Goal: Use online tool/utility: Use online tool/utility

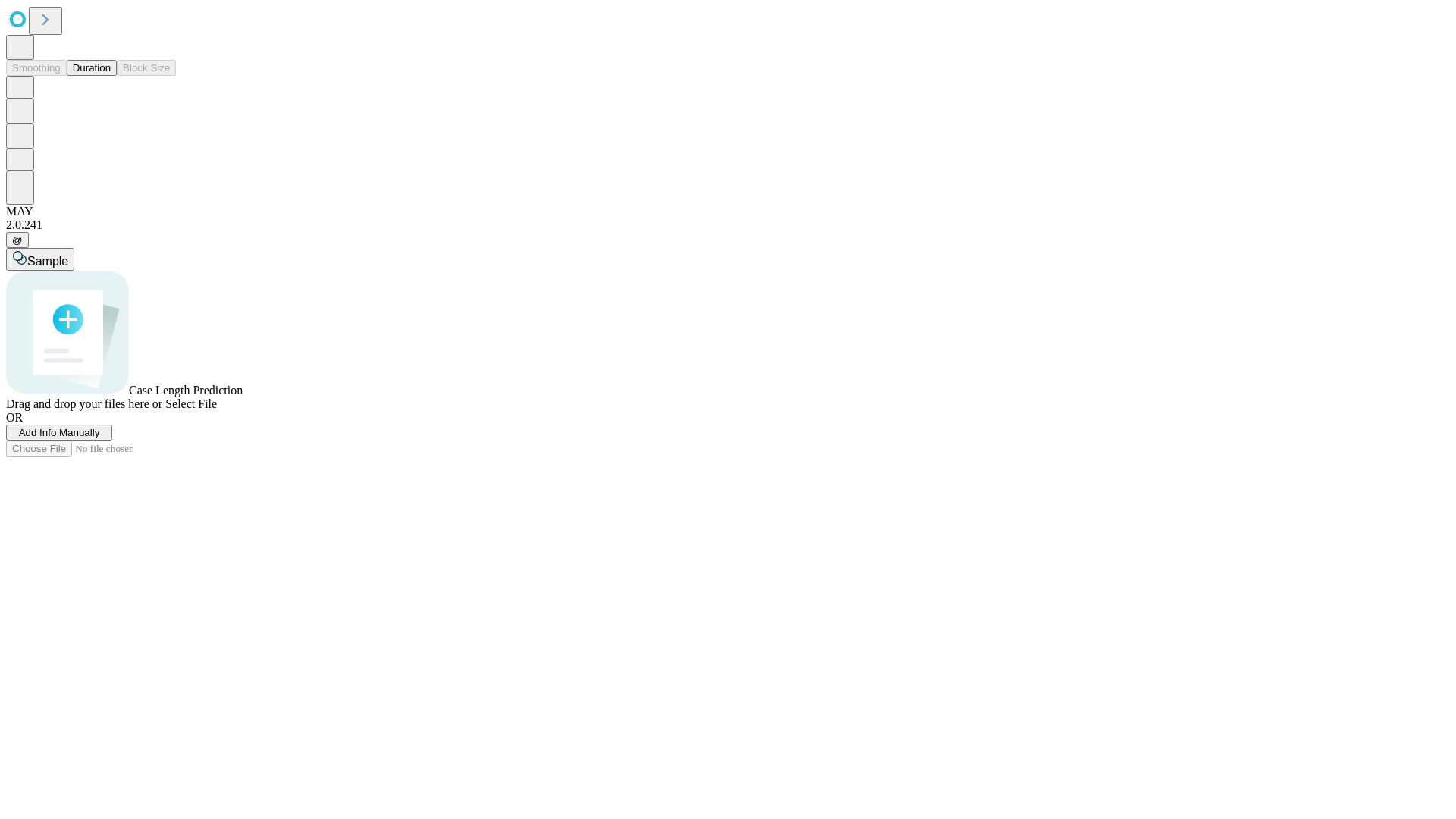
click at [111, 76] on button "Duration" at bounding box center [91, 67] width 50 height 16
click at [68, 255] on span "Sample" at bounding box center [48, 261] width 41 height 13
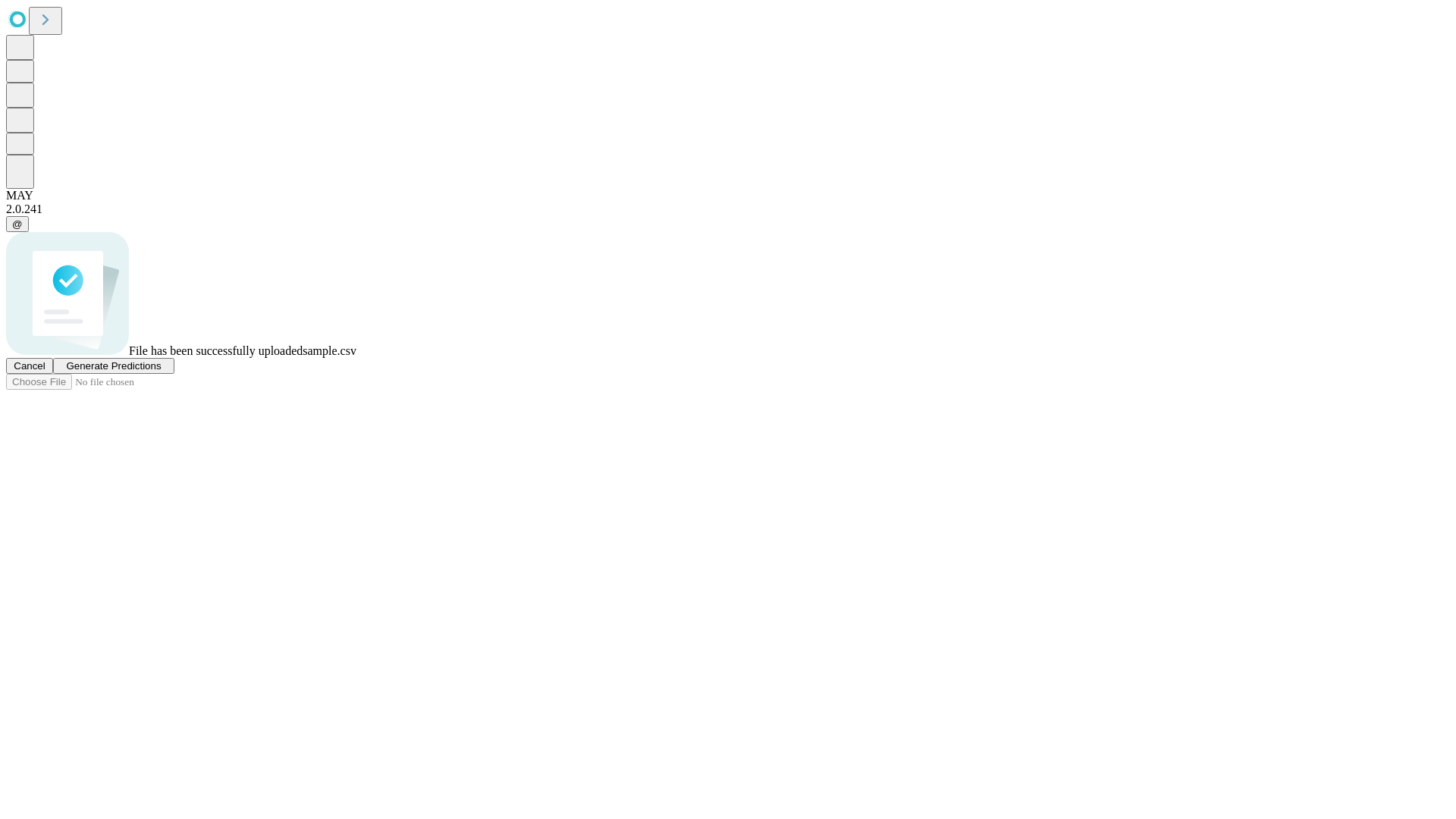
click at [161, 372] on span "Generate Predictions" at bounding box center [113, 366] width 95 height 11
